Goal: Information Seeking & Learning: Get advice/opinions

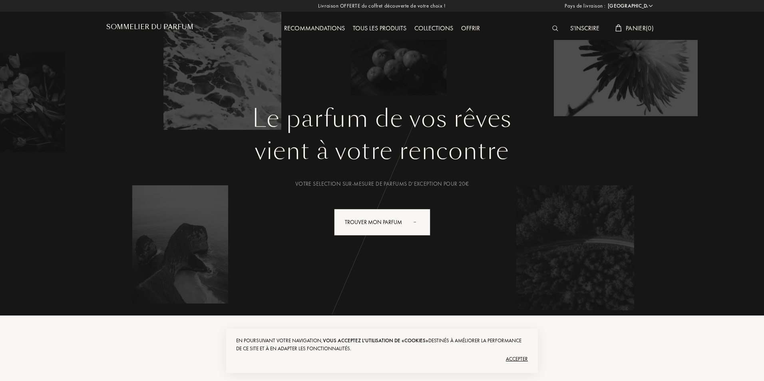
select select "FR"
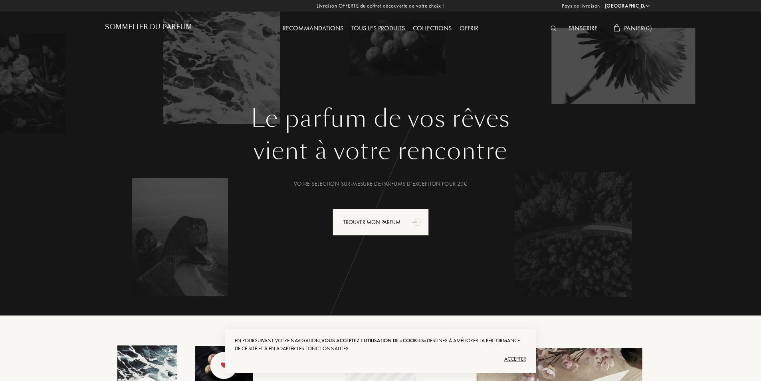
click at [399, 25] on div "Tous les produits" at bounding box center [378, 29] width 62 height 10
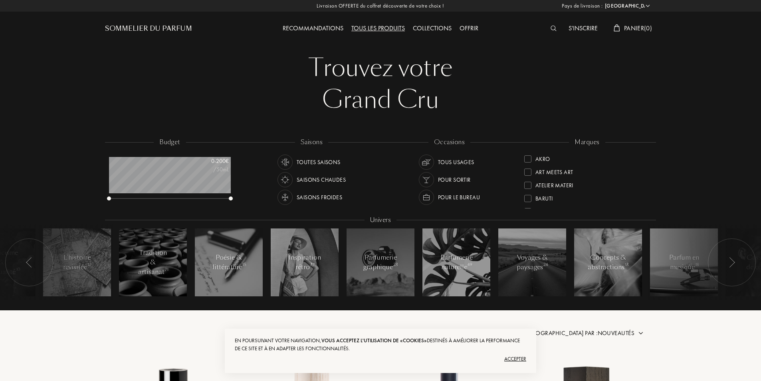
select select "FR"
click at [321, 26] on div "Recommandations" at bounding box center [313, 29] width 69 height 10
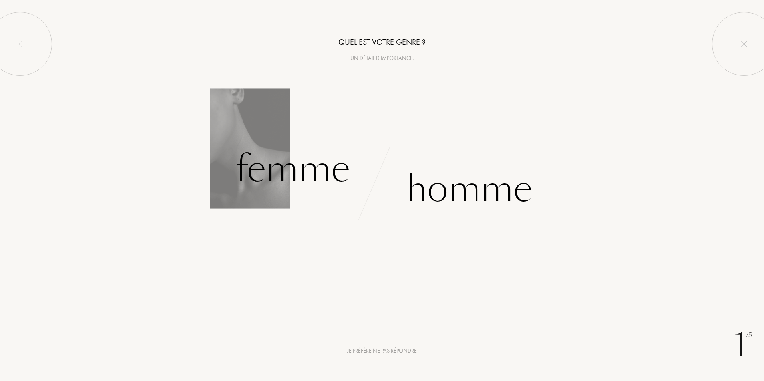
click at [263, 179] on div "Femme" at bounding box center [293, 169] width 114 height 54
